Goal: Task Accomplishment & Management: Use online tool/utility

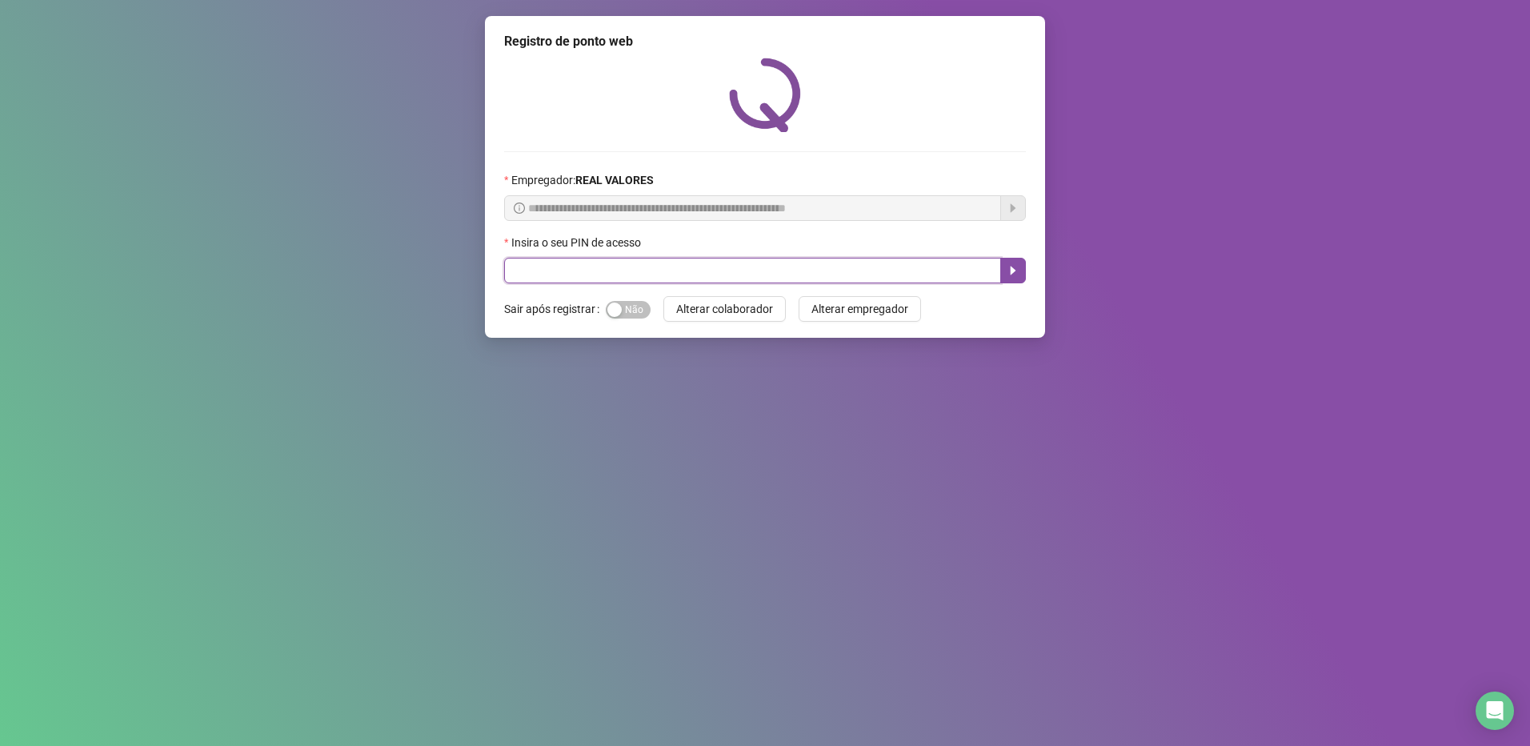
click at [646, 267] on input "text" at bounding box center [752, 271] width 497 height 26
type input "*****"
click at [1002, 265] on button "button" at bounding box center [1013, 271] width 26 height 26
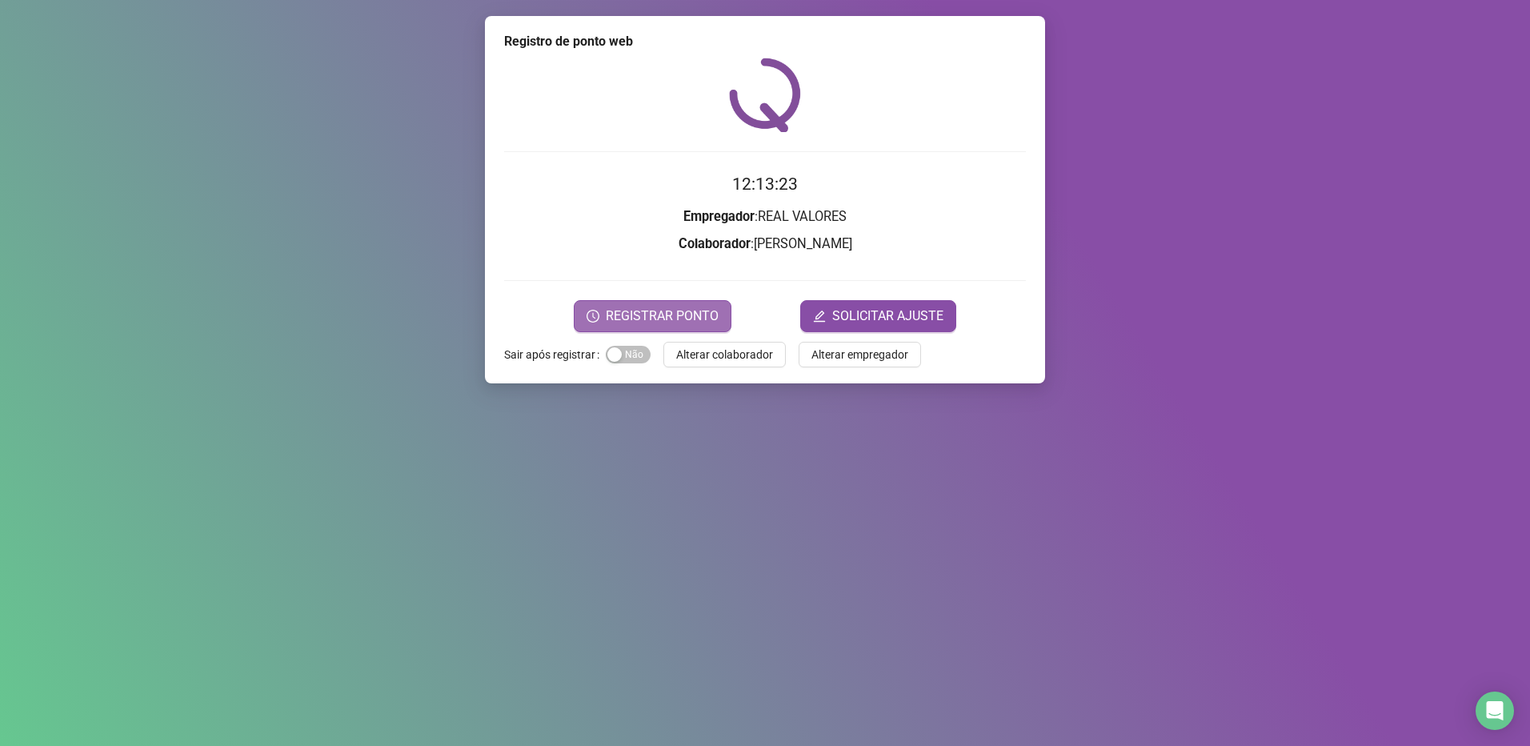
click at [681, 315] on span "REGISTRAR PONTO" at bounding box center [662, 315] width 113 height 19
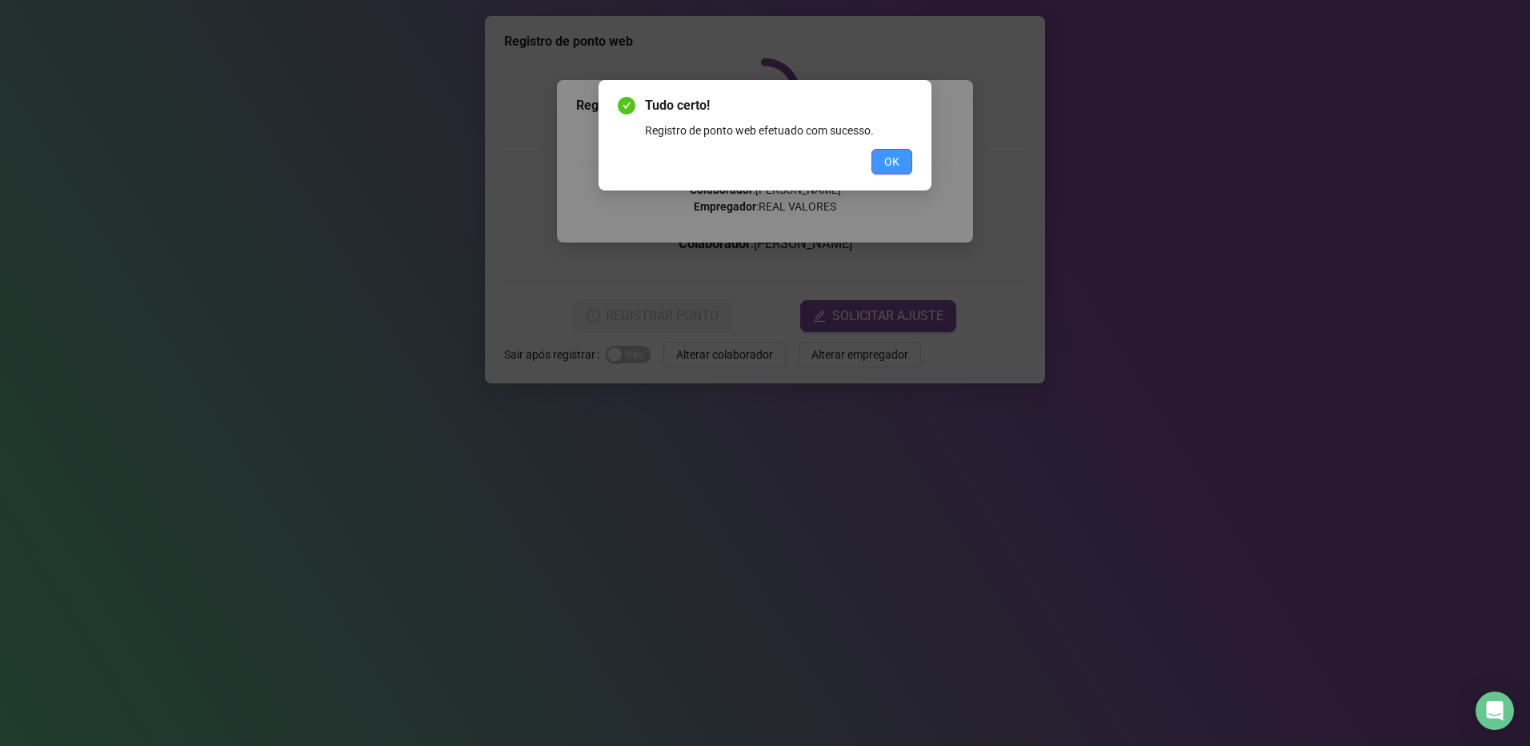
click at [899, 163] on button "OK" at bounding box center [891, 162] width 41 height 26
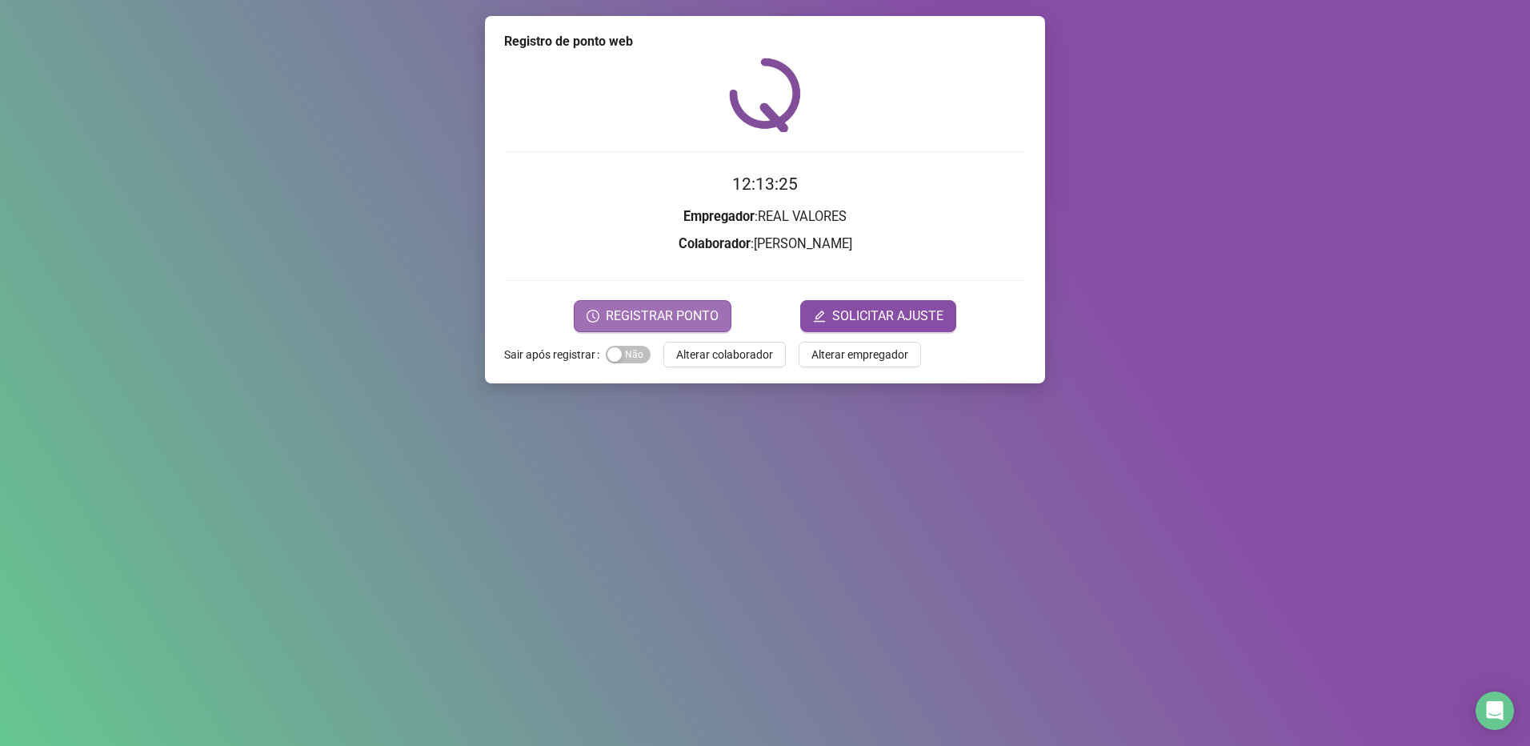
click at [700, 300] on button "REGISTRAR PONTO" at bounding box center [653, 316] width 158 height 32
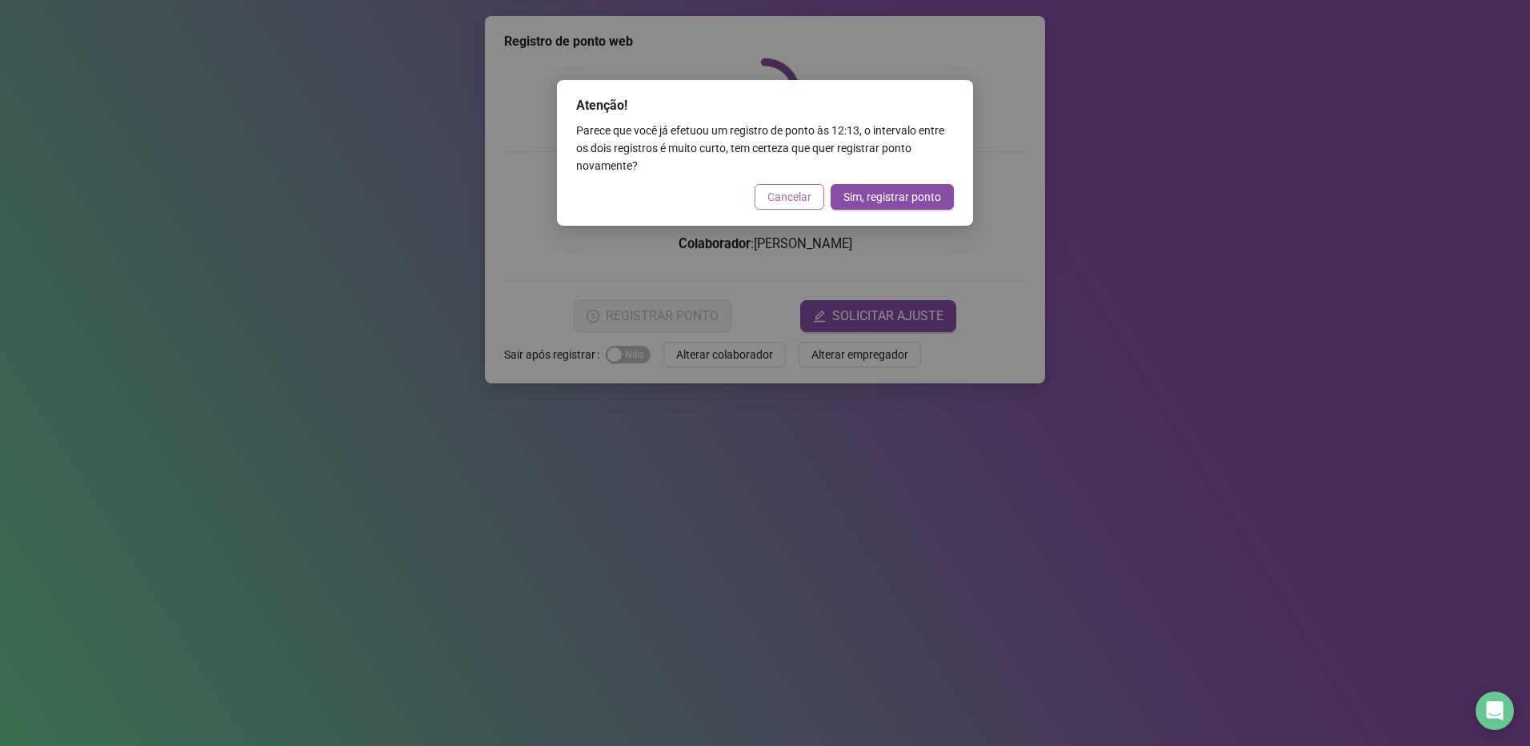
click at [800, 192] on span "Cancelar" at bounding box center [789, 197] width 44 height 18
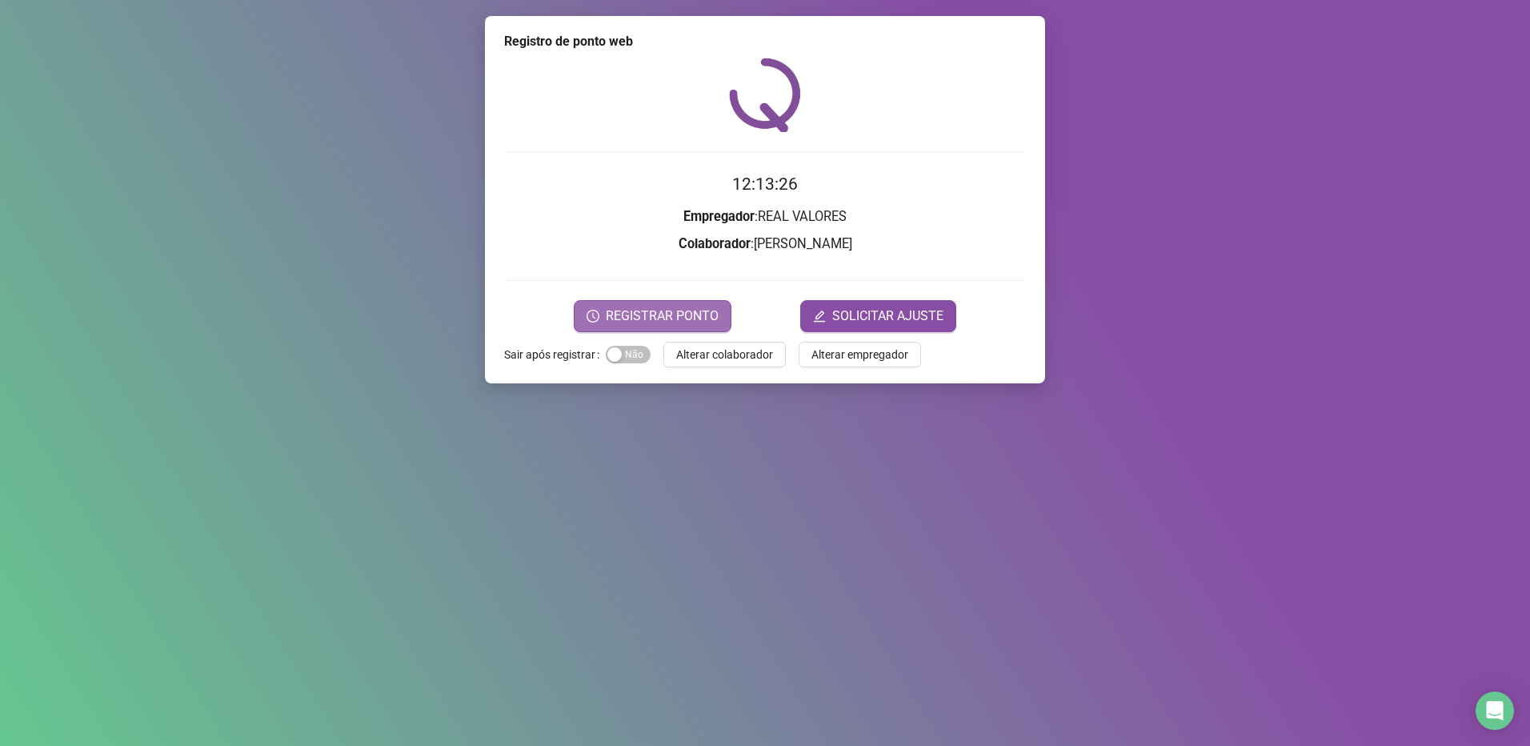
click at [651, 321] on span "REGISTRAR PONTO" at bounding box center [662, 315] width 113 height 19
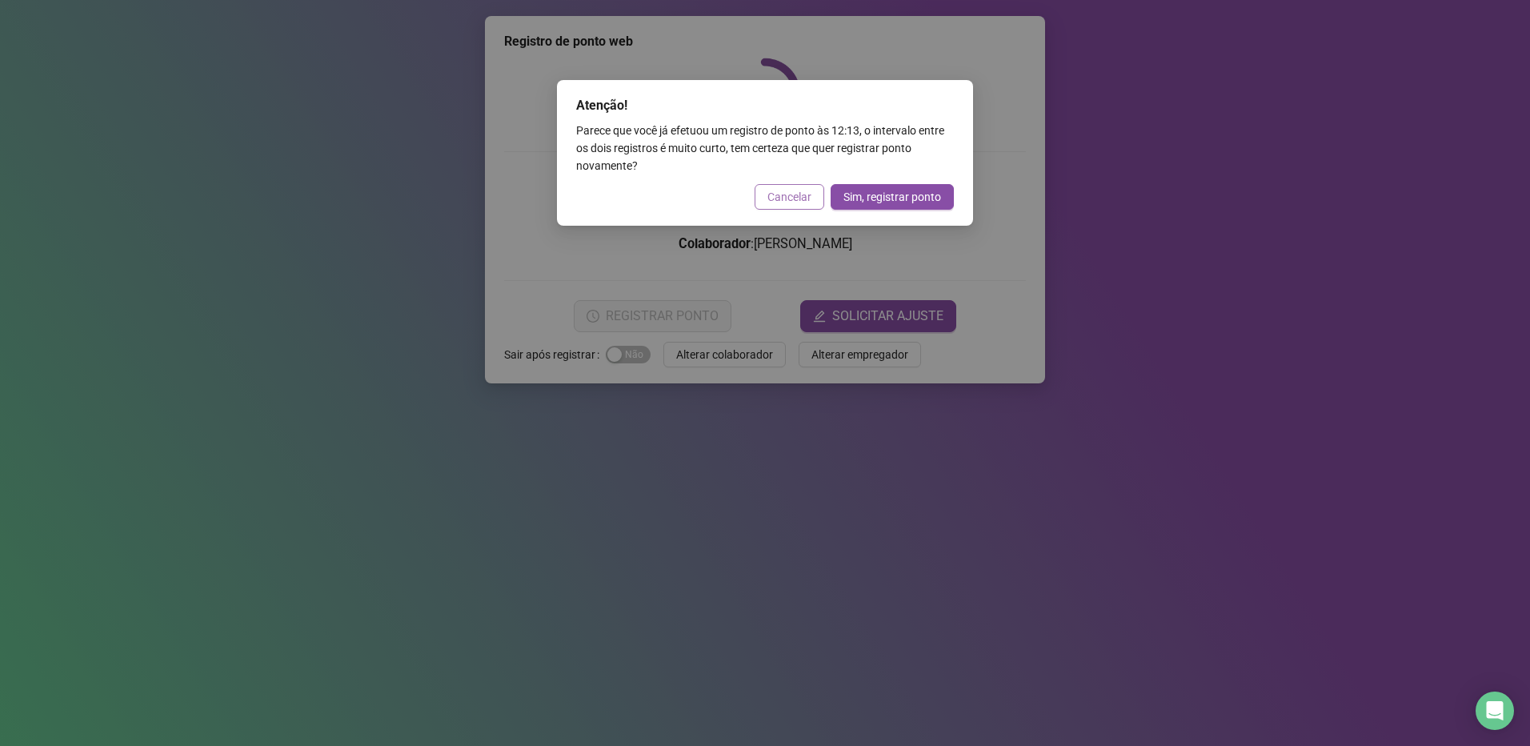
click at [806, 194] on span "Cancelar" at bounding box center [789, 197] width 44 height 18
